Goal: Navigation & Orientation: Understand site structure

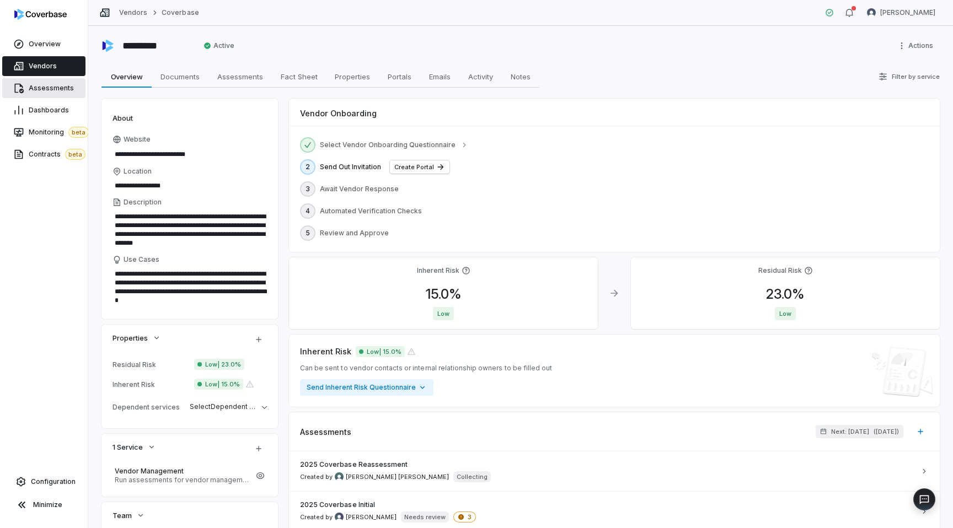
click at [59, 94] on link "Assessments" at bounding box center [43, 88] width 83 height 20
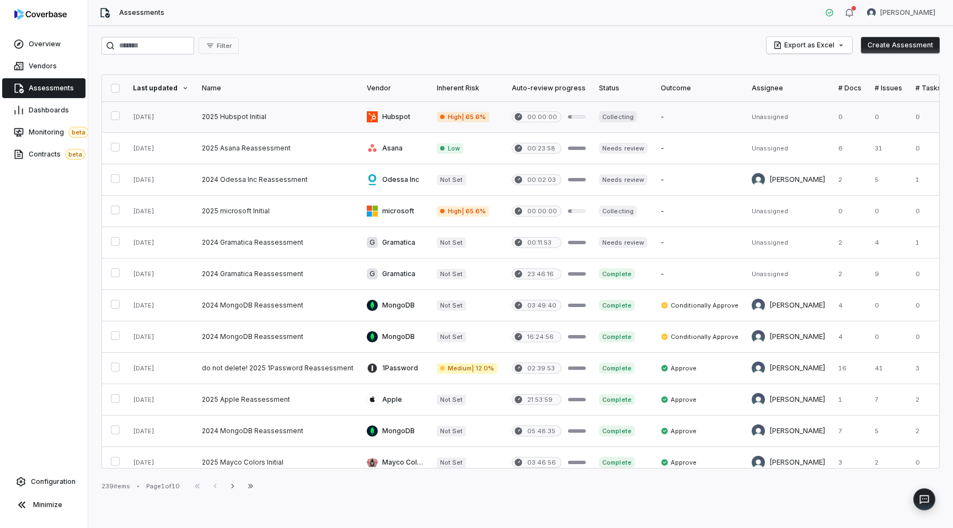
click at [218, 114] on link at bounding box center [277, 116] width 165 height 31
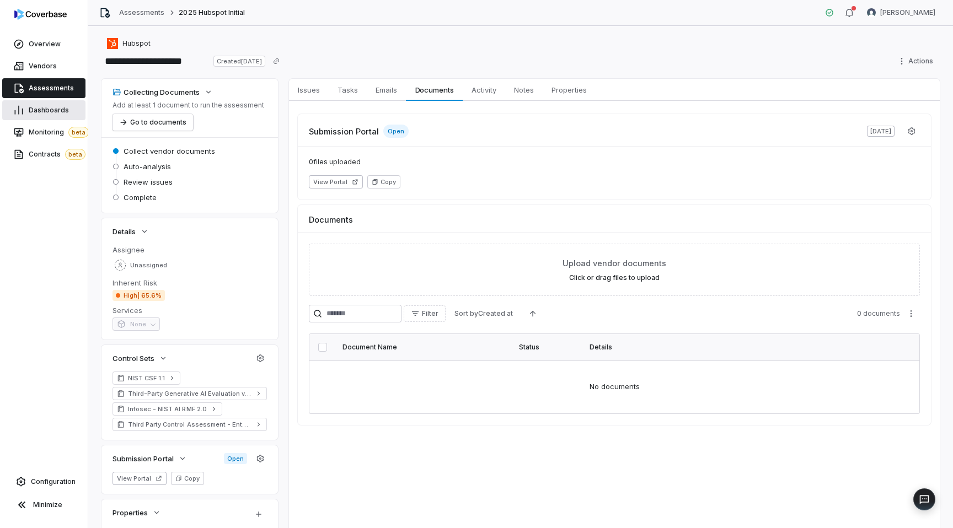
click at [55, 111] on span "Dashboards" at bounding box center [49, 110] width 40 height 9
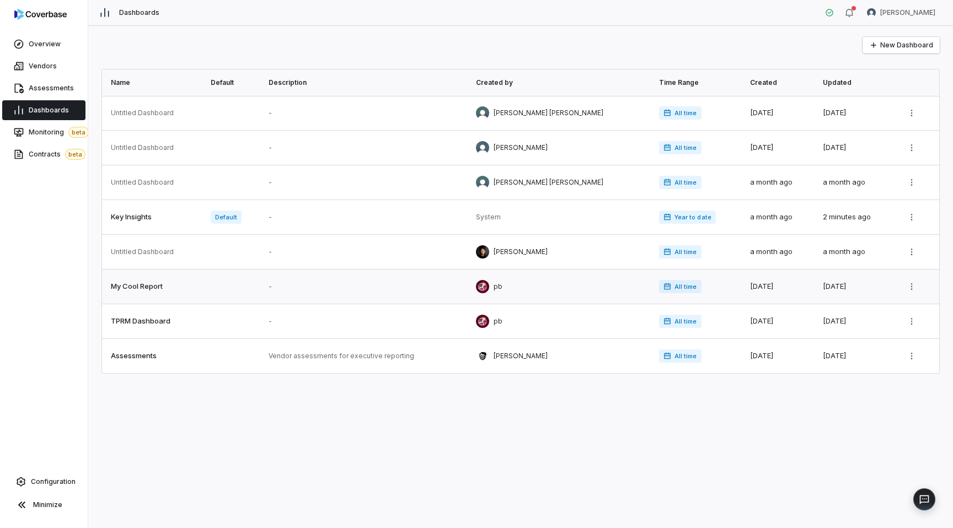
click at [243, 285] on link at bounding box center [233, 287] width 58 height 34
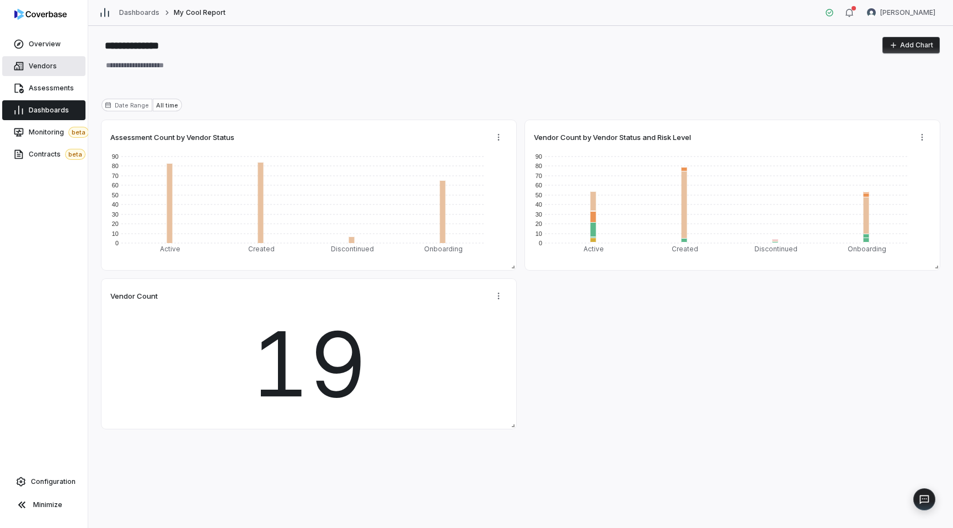
click at [45, 68] on span "Vendors" at bounding box center [43, 66] width 28 height 9
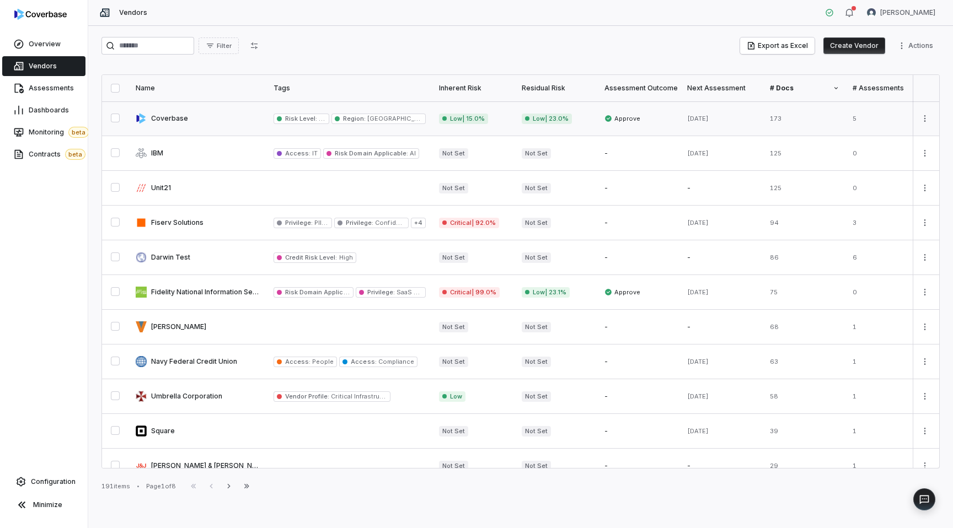
click at [228, 125] on link at bounding box center [198, 118] width 138 height 34
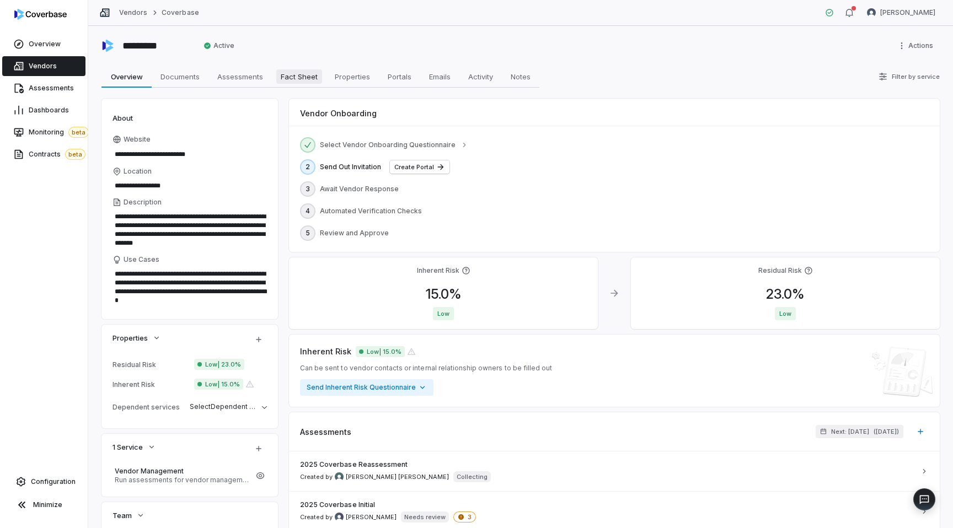
click at [310, 77] on span "Fact Sheet" at bounding box center [299, 76] width 46 height 14
type textarea "*"
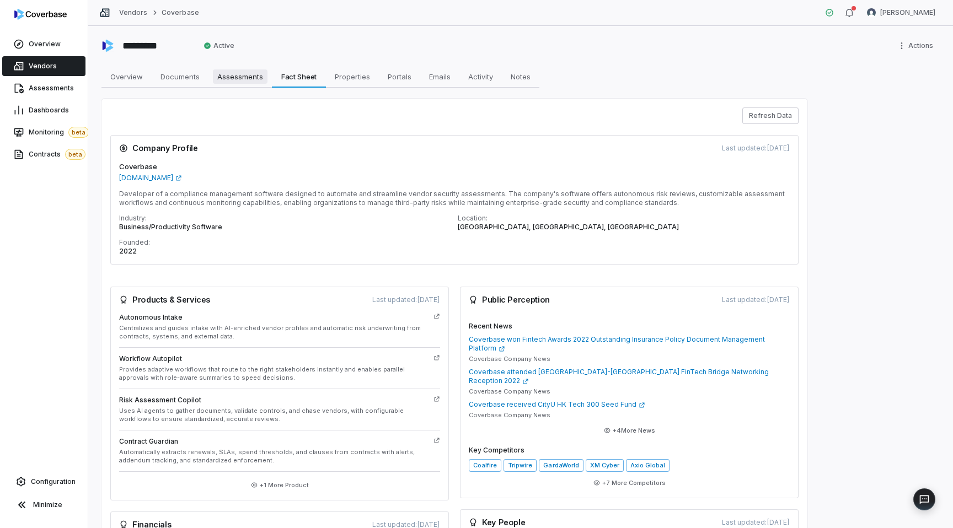
click at [225, 82] on span "Assessments" at bounding box center [240, 76] width 55 height 14
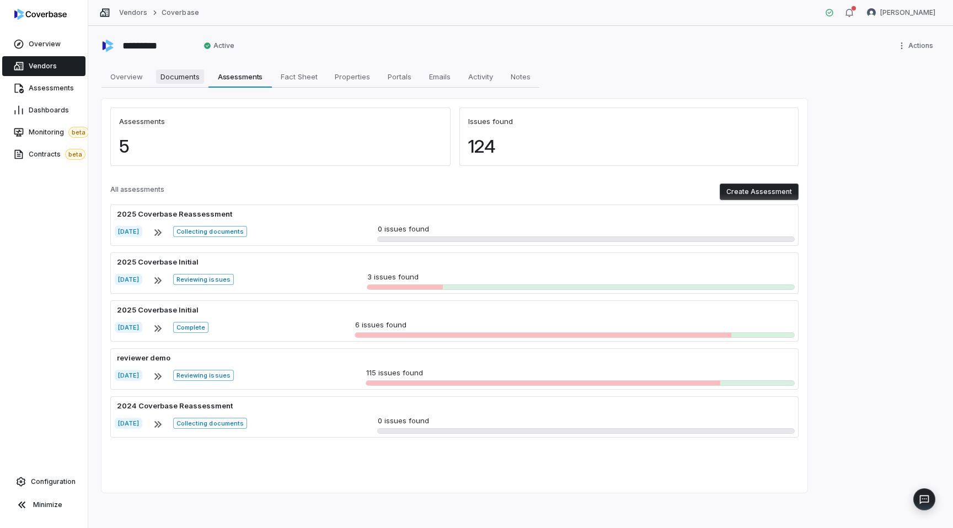
click at [170, 77] on span "Documents" at bounding box center [180, 76] width 48 height 14
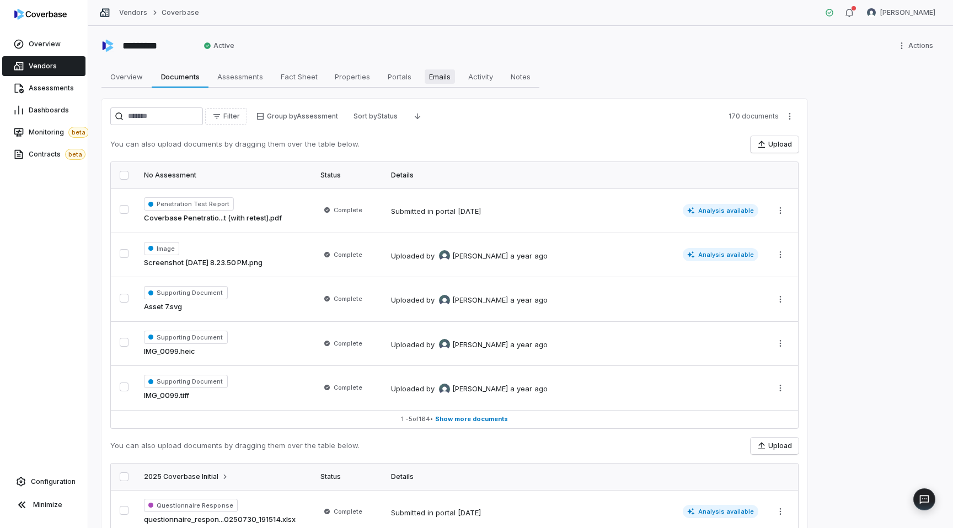
click at [447, 75] on span "Emails" at bounding box center [439, 76] width 30 height 14
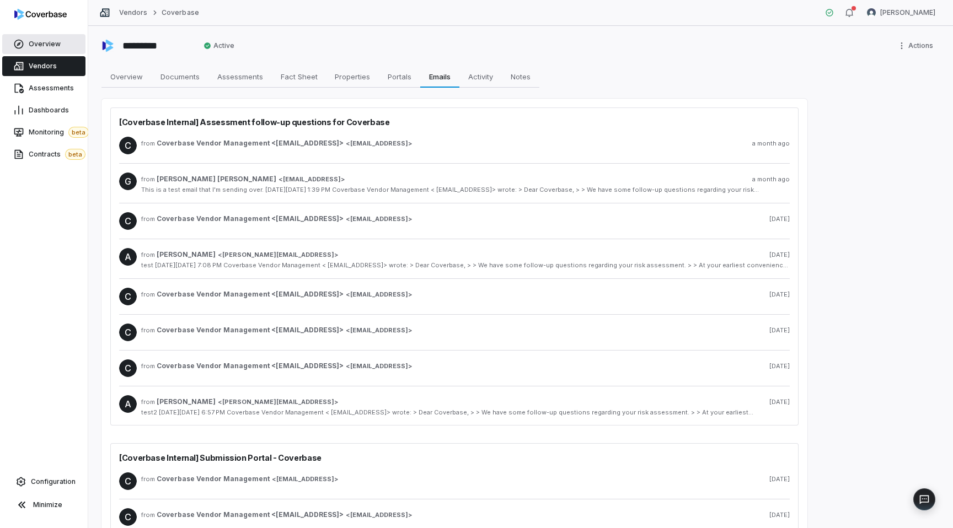
click at [36, 46] on span "Overview" at bounding box center [45, 44] width 32 height 9
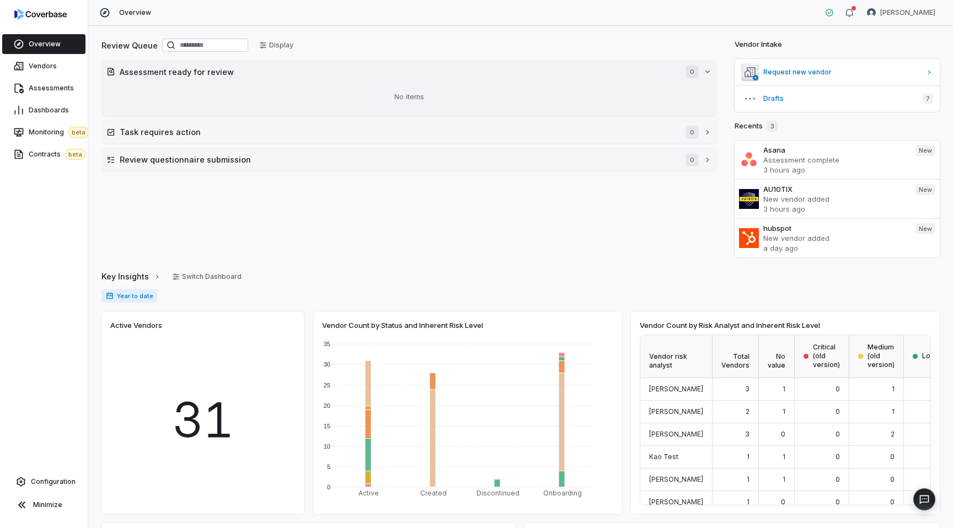
click at [201, 92] on div "No items" at bounding box center [408, 97] width 605 height 29
click at [182, 128] on h2 "Task requires action" at bounding box center [397, 132] width 555 height 12
click at [224, 164] on div "No items" at bounding box center [408, 157] width 605 height 29
click at [236, 187] on h2 "Review questionnaire submission" at bounding box center [397, 193] width 555 height 12
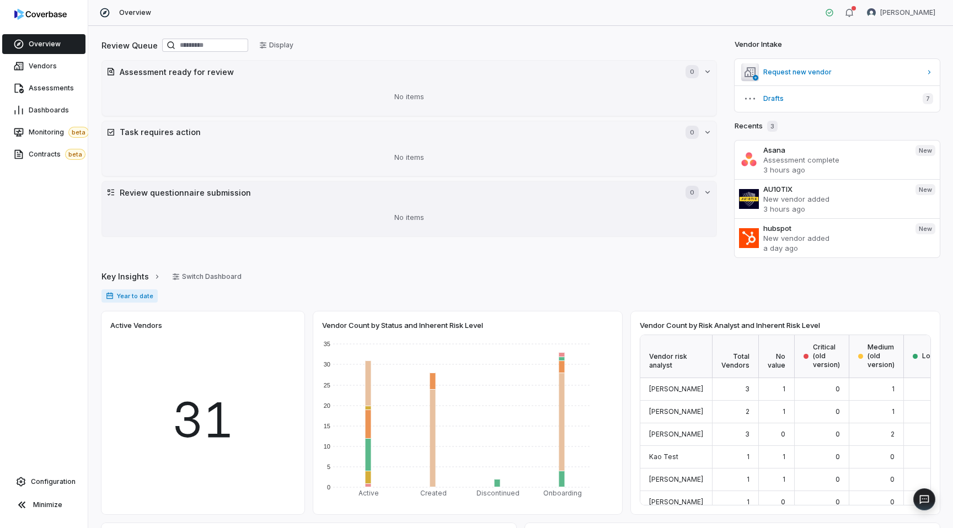
click at [236, 185] on button "Review questionnaire submission 0" at bounding box center [409, 192] width 614 height 22
click at [55, 89] on span "Assessments" at bounding box center [51, 88] width 45 height 9
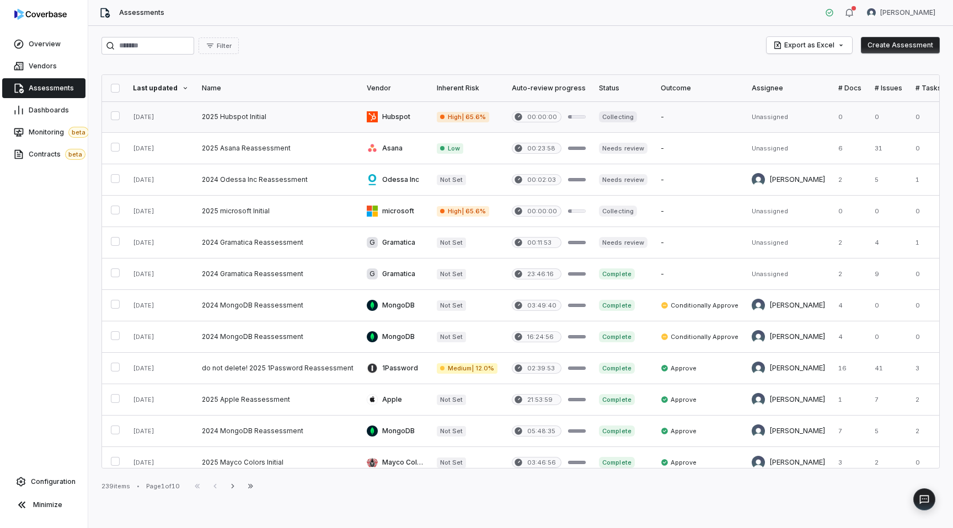
click at [251, 105] on link at bounding box center [277, 116] width 165 height 31
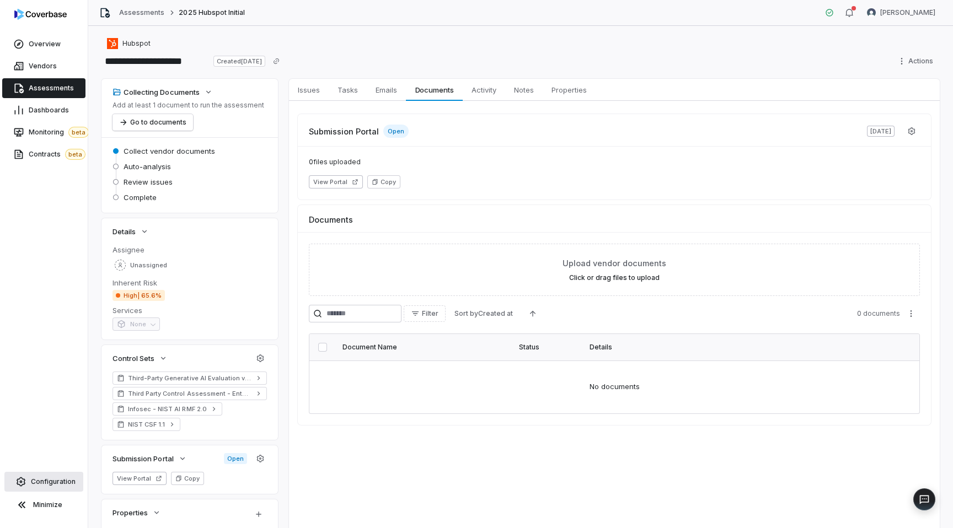
click at [39, 481] on span "Configuration" at bounding box center [53, 481] width 45 height 9
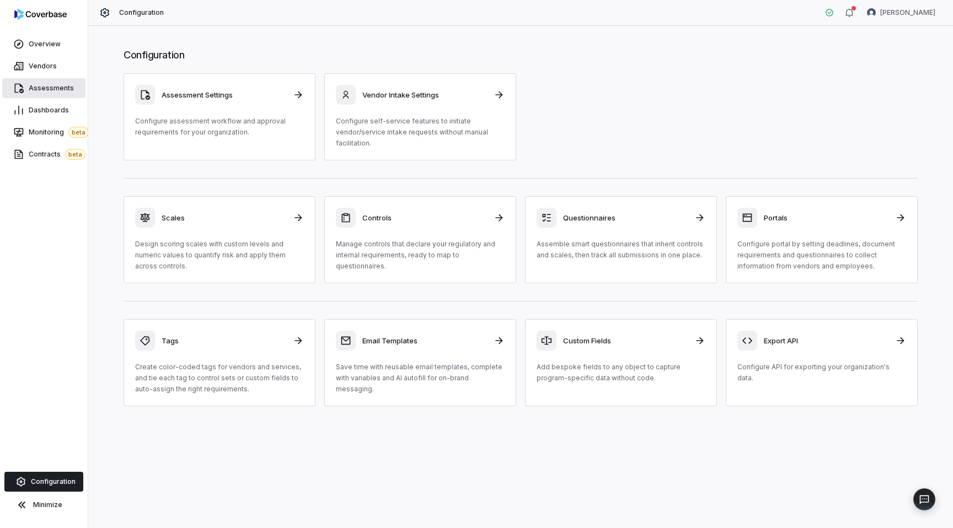
click at [30, 94] on link "Assessments" at bounding box center [43, 88] width 83 height 20
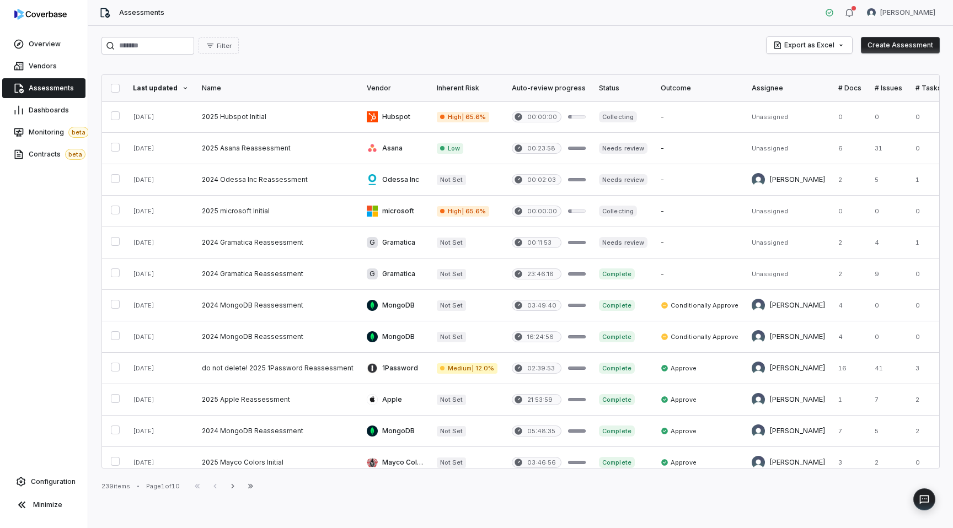
click at [260, 100] on th "Name" at bounding box center [277, 88] width 165 height 26
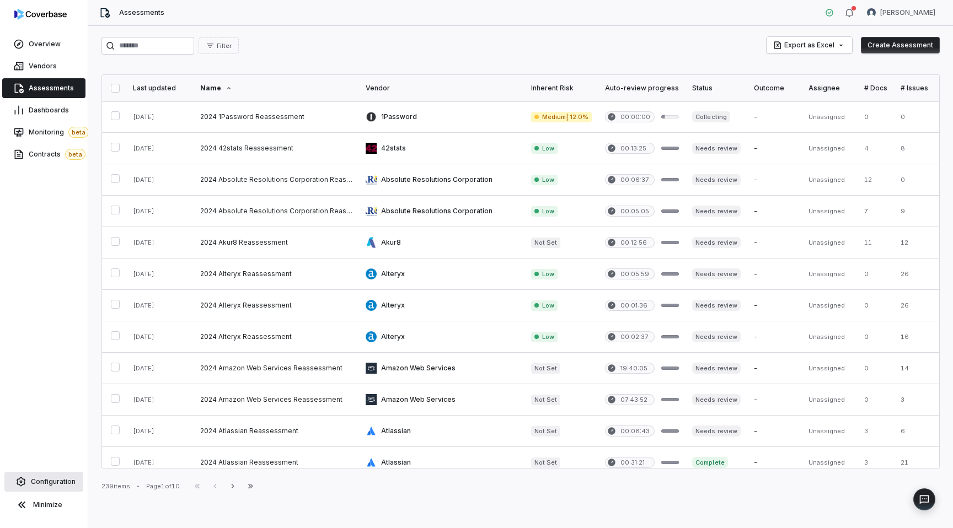
click at [47, 486] on link "Configuration" at bounding box center [43, 482] width 79 height 20
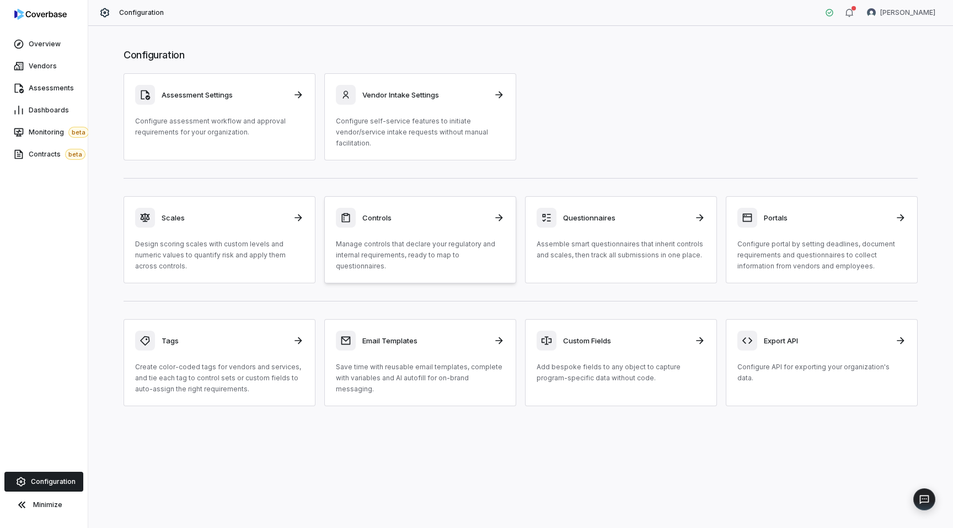
click at [386, 222] on h3 "Controls" at bounding box center [424, 218] width 125 height 10
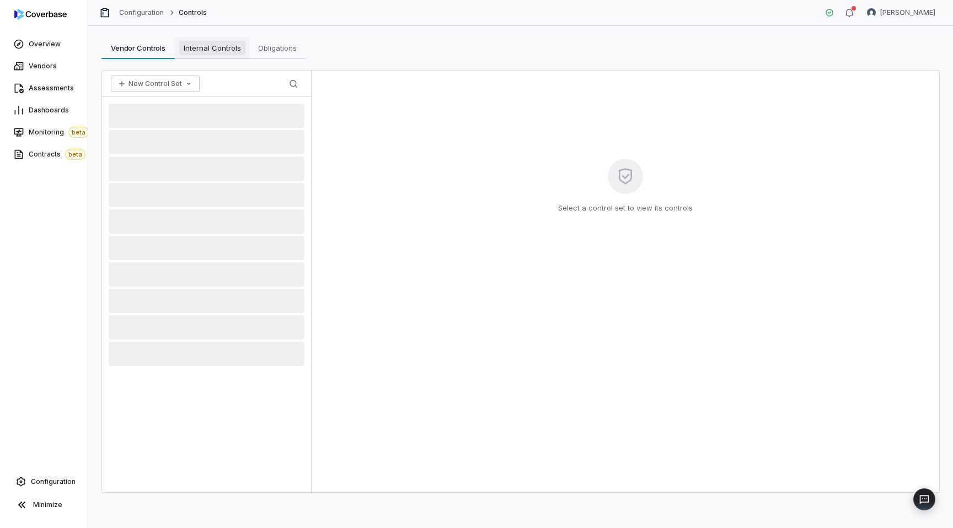
click at [205, 45] on span "Internal Controls" at bounding box center [212, 48] width 66 height 14
click at [273, 50] on span "Obligations" at bounding box center [277, 48] width 47 height 14
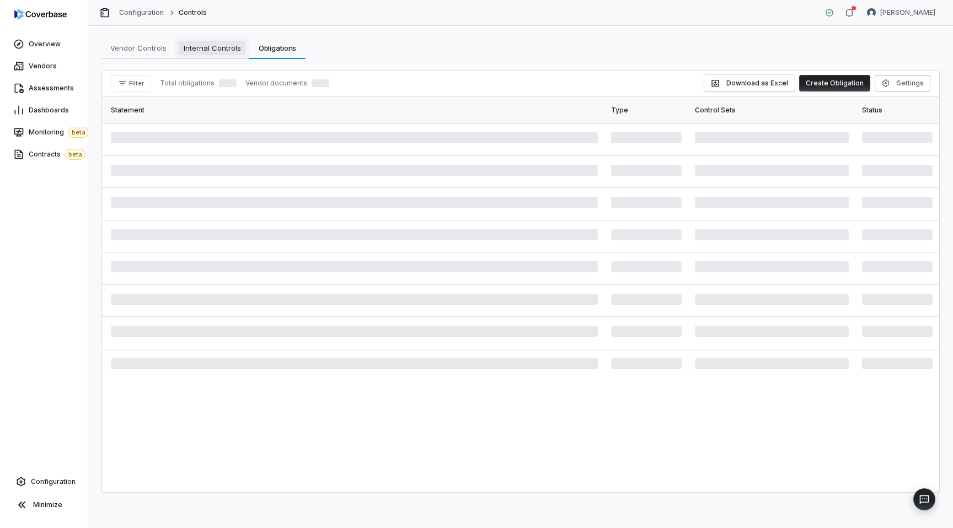
click at [207, 52] on span "Internal Controls" at bounding box center [212, 48] width 66 height 14
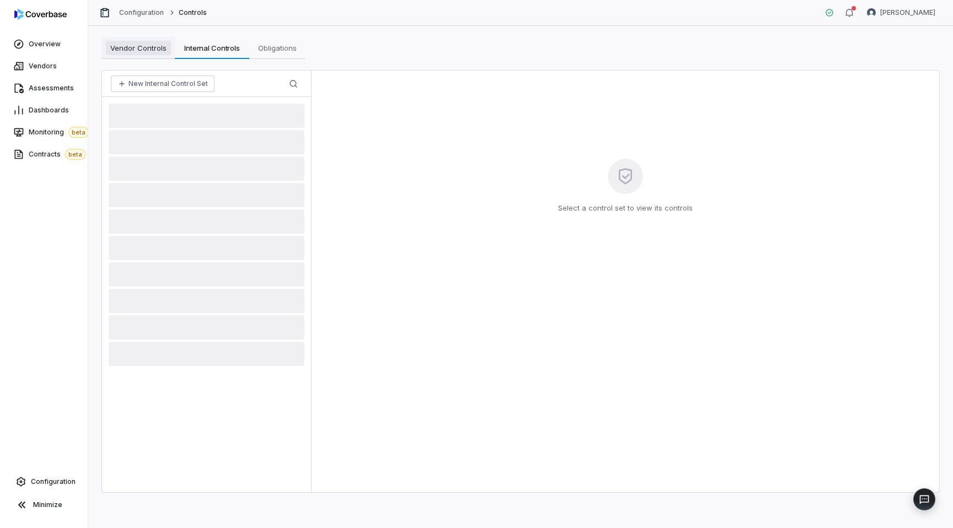
click at [130, 41] on span "Vendor Controls" at bounding box center [138, 48] width 65 height 14
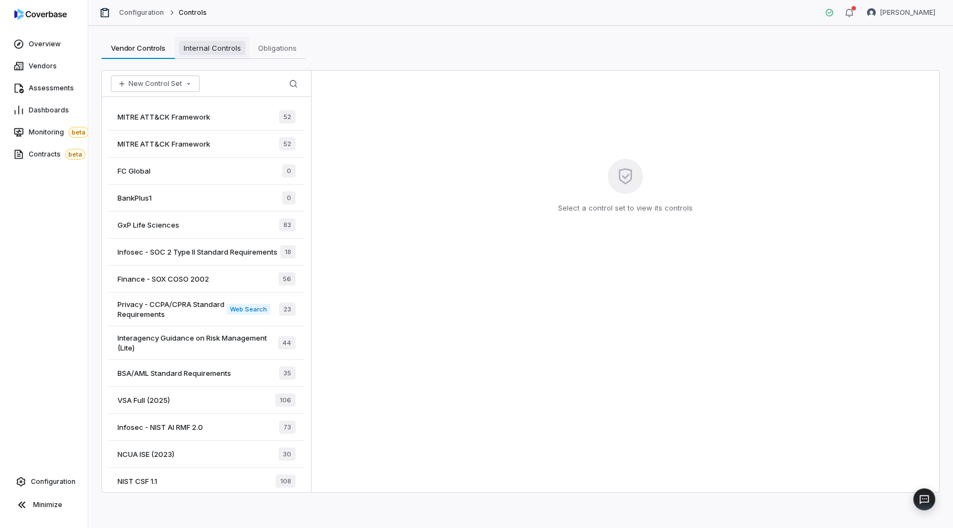
click at [215, 53] on span "Internal Controls" at bounding box center [212, 48] width 66 height 14
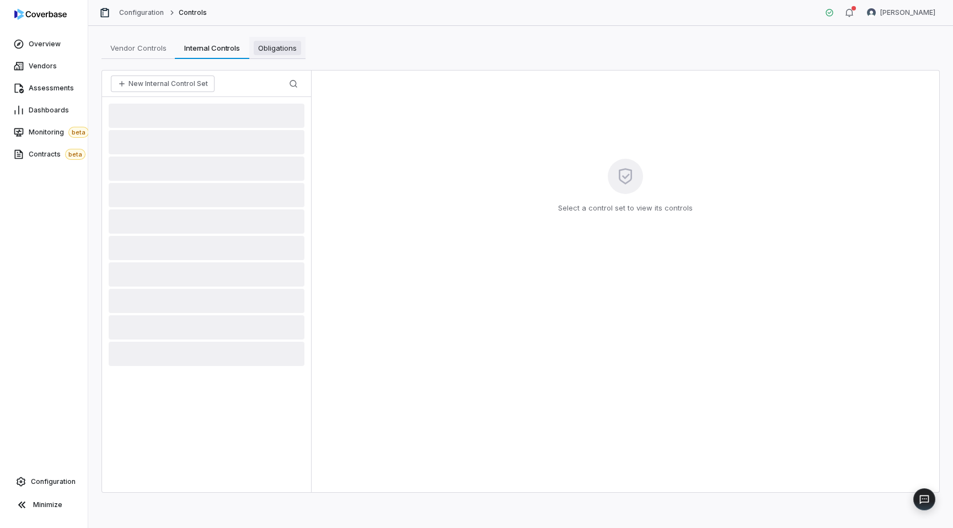
click at [269, 45] on span "Obligations" at bounding box center [277, 48] width 47 height 14
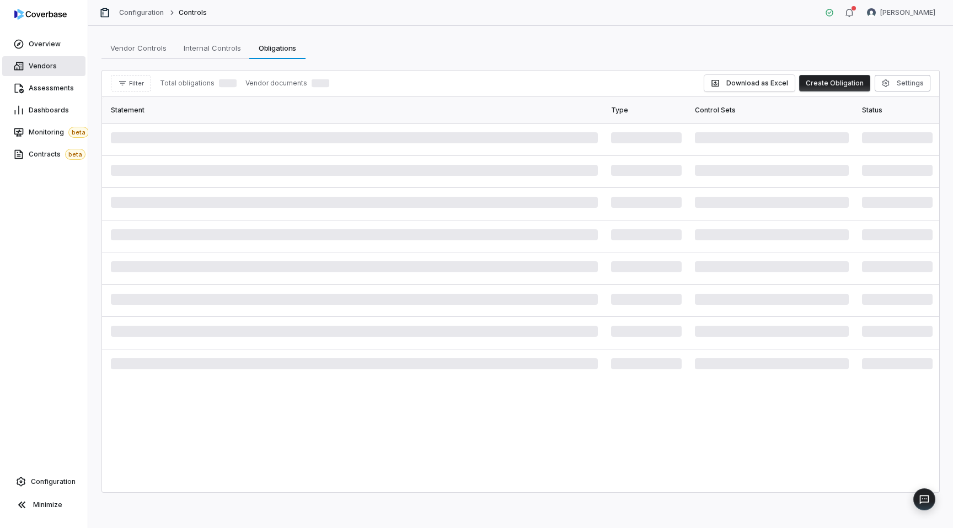
click at [49, 60] on link "Vendors" at bounding box center [43, 66] width 83 height 20
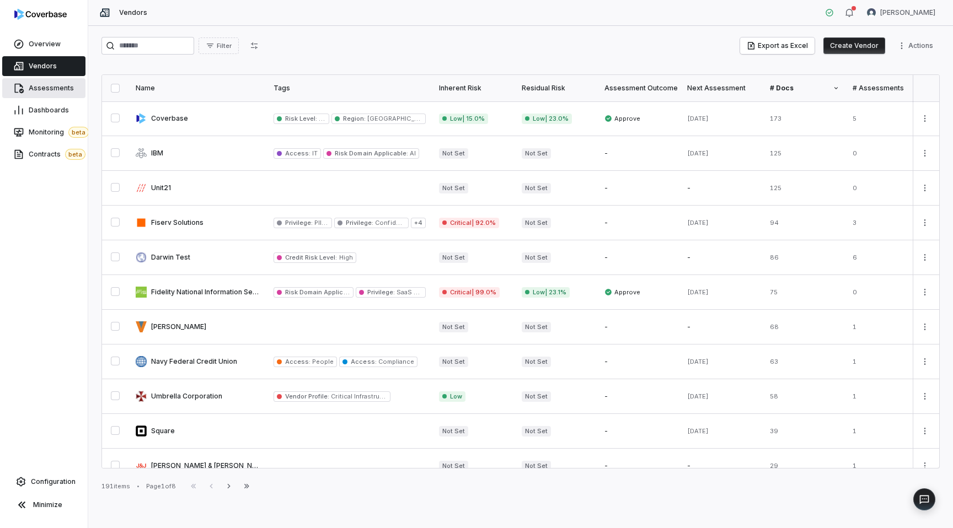
click at [45, 87] on span "Assessments" at bounding box center [51, 88] width 45 height 9
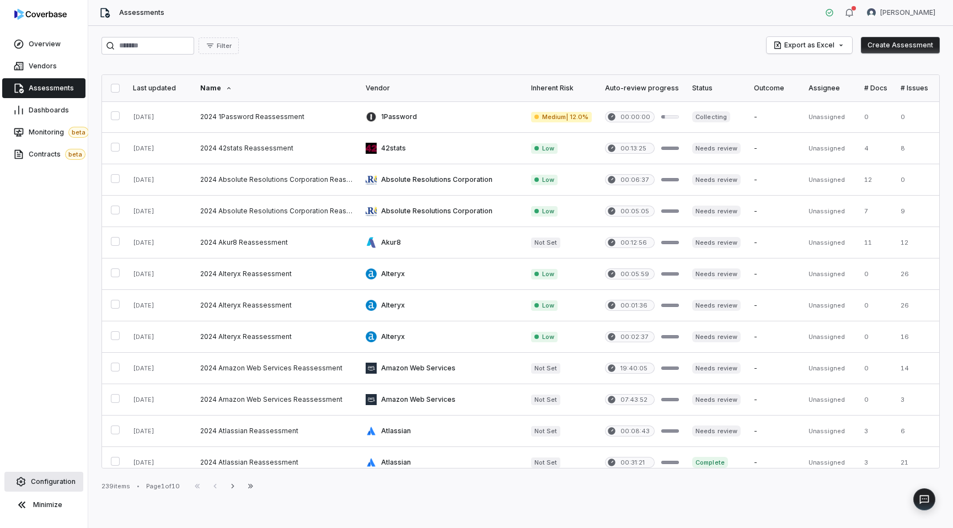
click at [33, 491] on link "Configuration" at bounding box center [43, 482] width 79 height 20
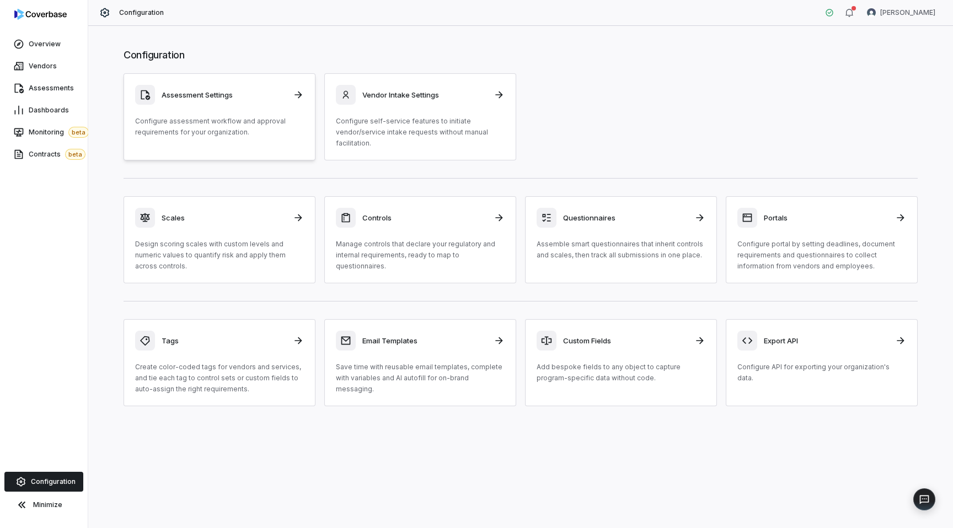
click at [216, 104] on div "Assessment Settings" at bounding box center [219, 95] width 169 height 20
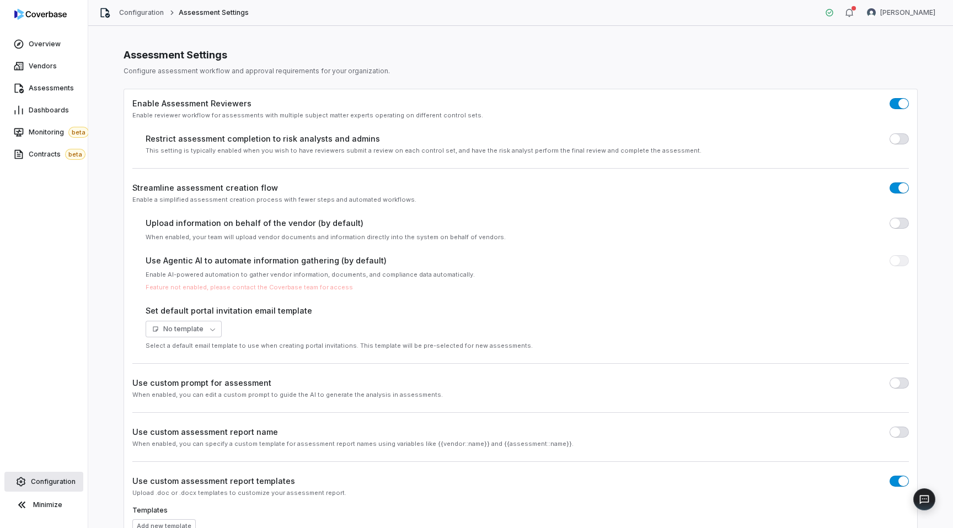
click at [43, 482] on span "Configuration" at bounding box center [53, 481] width 45 height 9
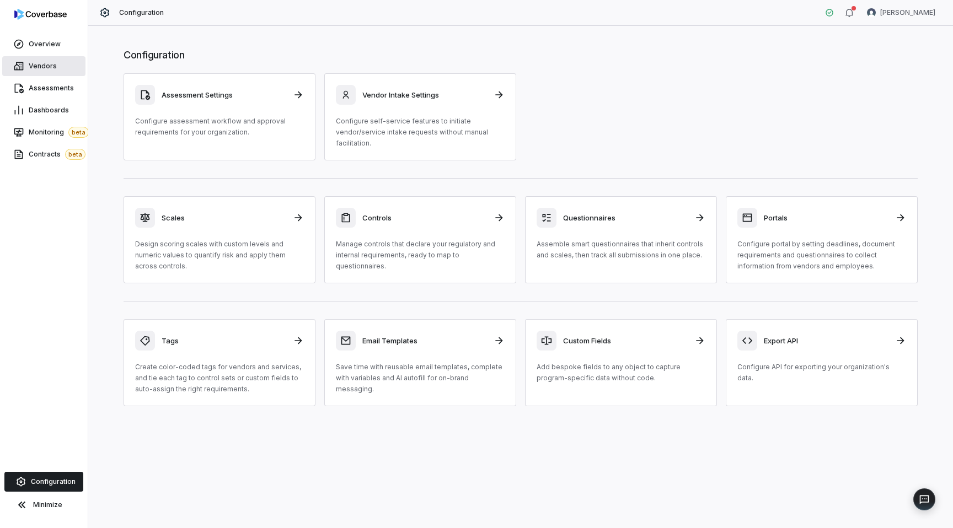
click at [38, 63] on span "Vendors" at bounding box center [43, 66] width 28 height 9
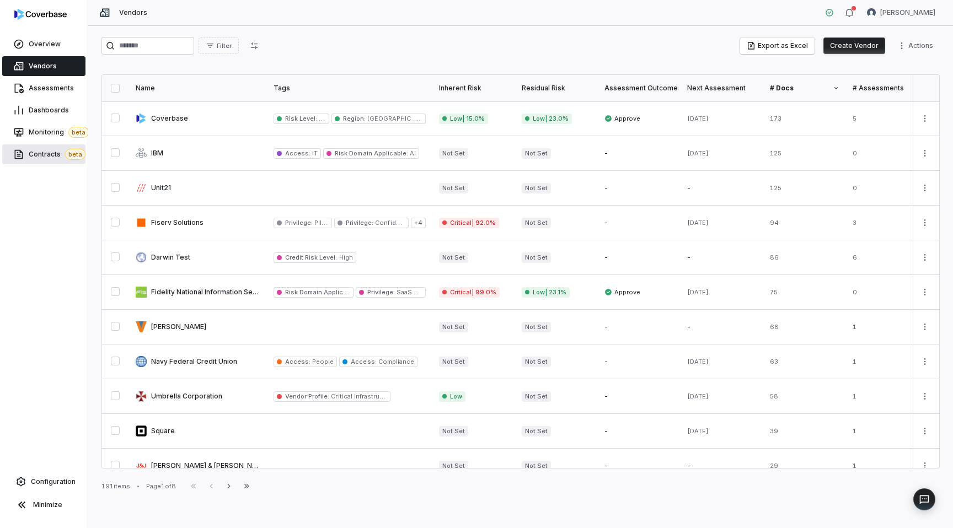
click at [30, 157] on span "Contracts beta" at bounding box center [57, 154] width 57 height 11
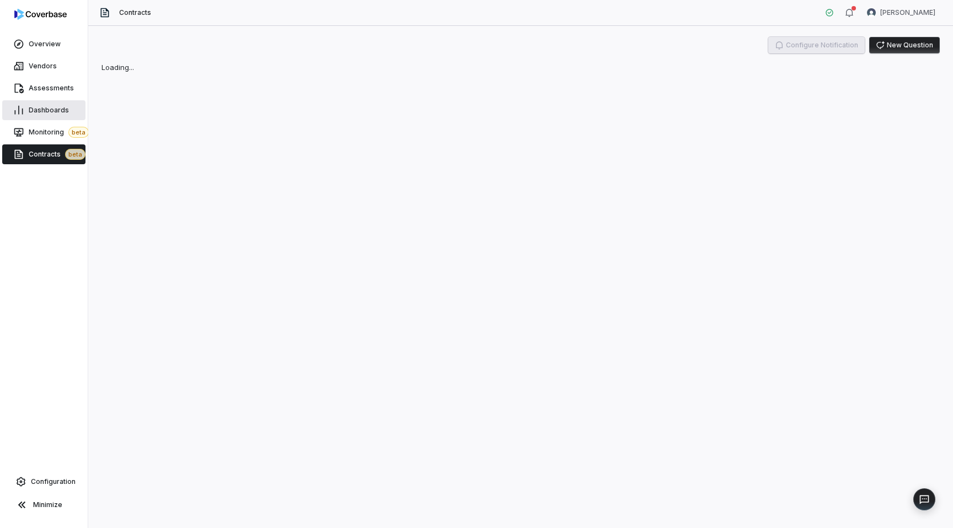
click at [41, 106] on span "Dashboards" at bounding box center [49, 110] width 40 height 9
